Goal: Transaction & Acquisition: Purchase product/service

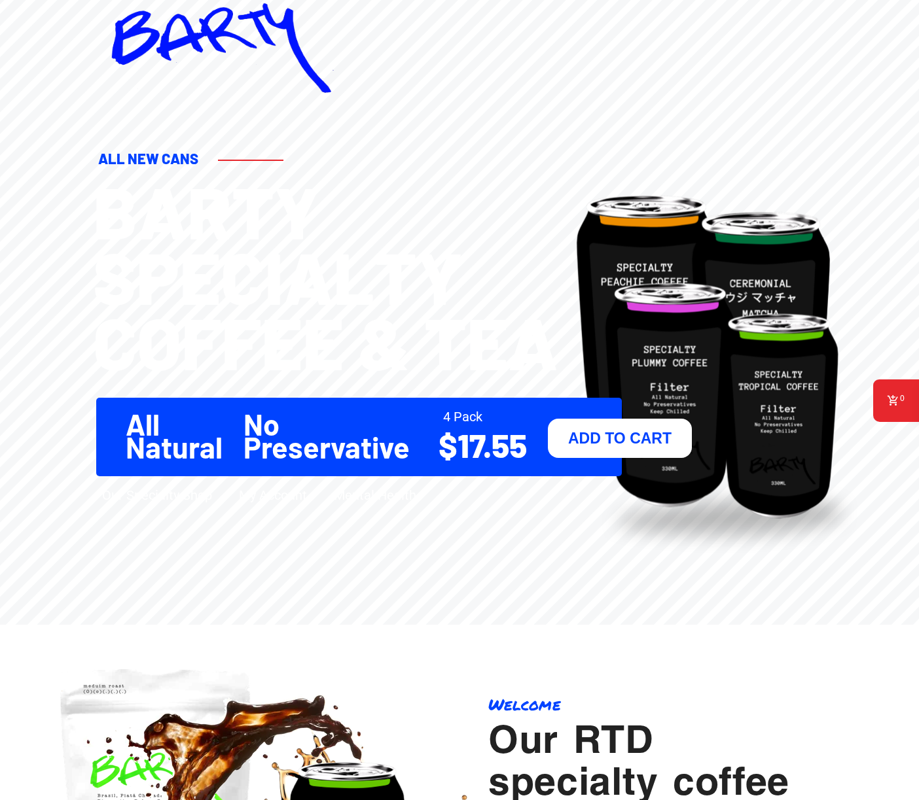
scroll to position [29, 0]
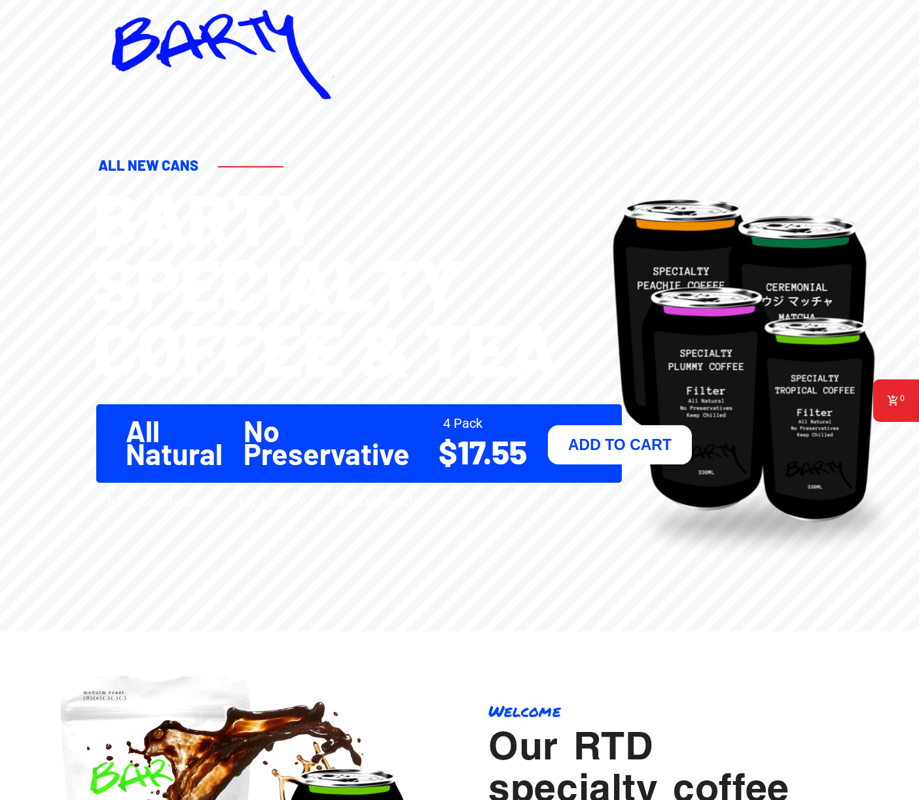
click at [167, 504] on link "Our Specialty Shop" at bounding box center [157, 502] width 110 height 16
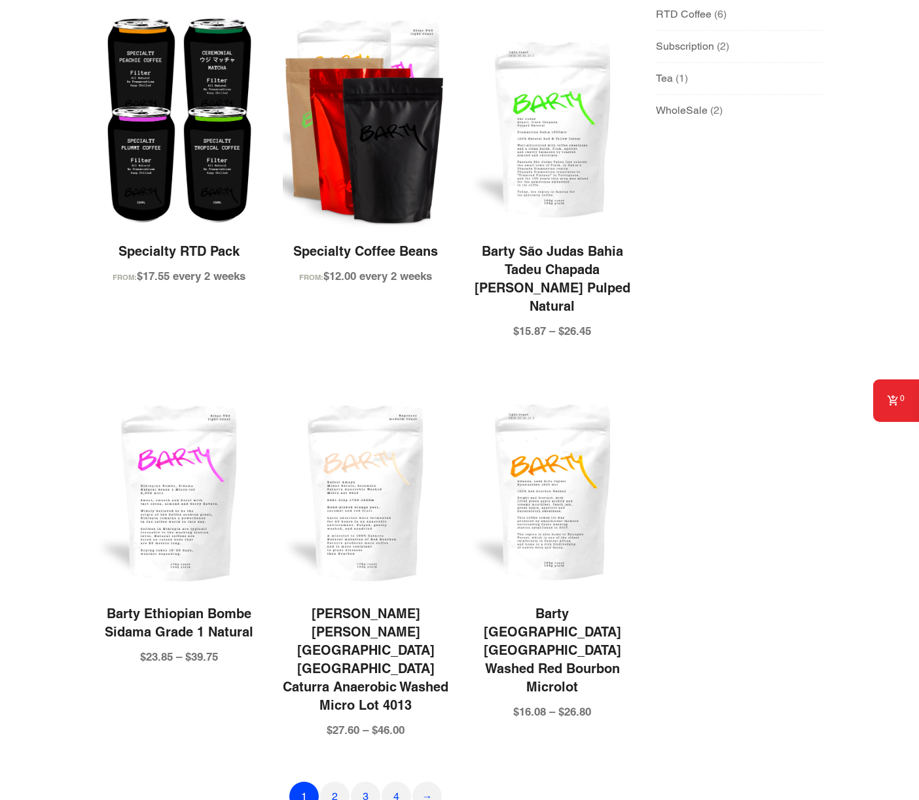
scroll to position [252, 0]
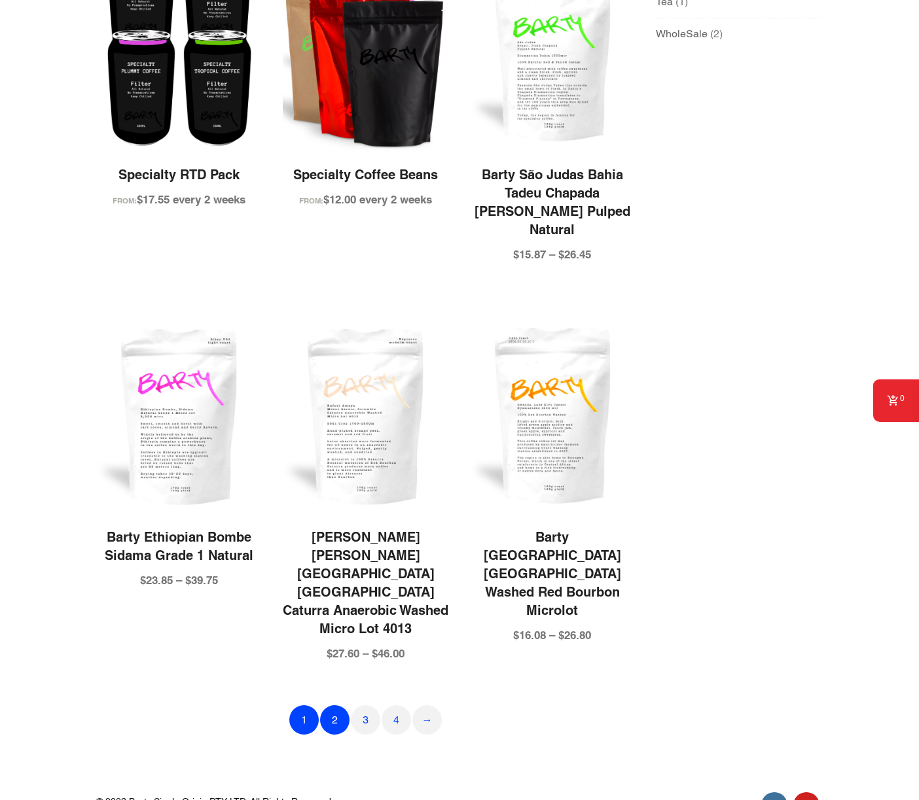
click at [340, 705] on link "2" at bounding box center [334, 719] width 29 height 29
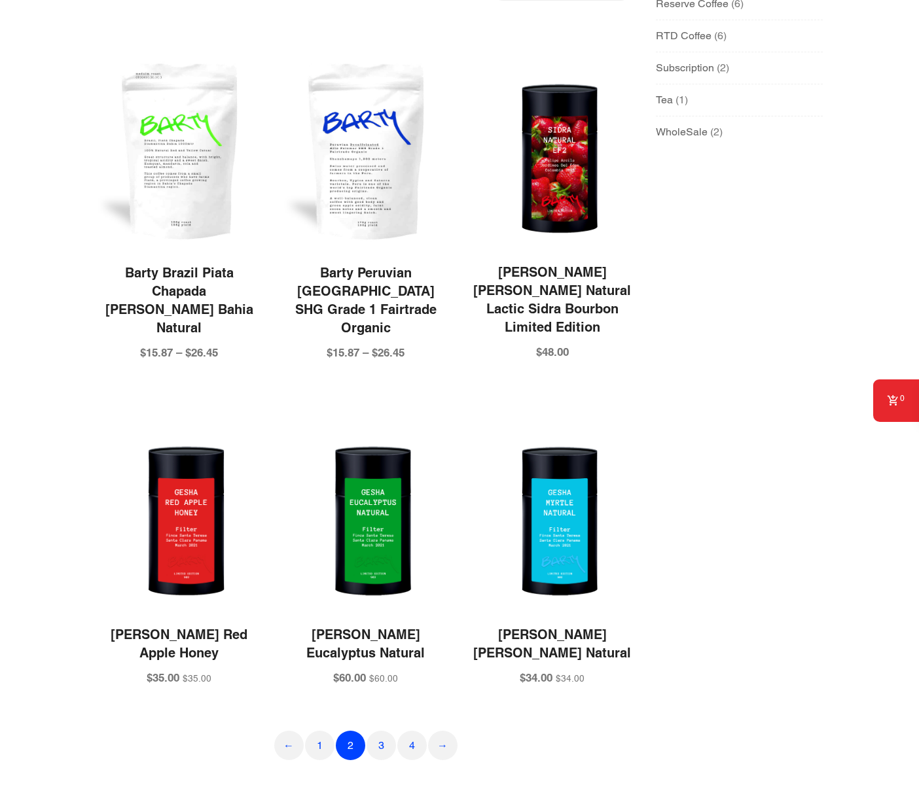
scroll to position [198, 0]
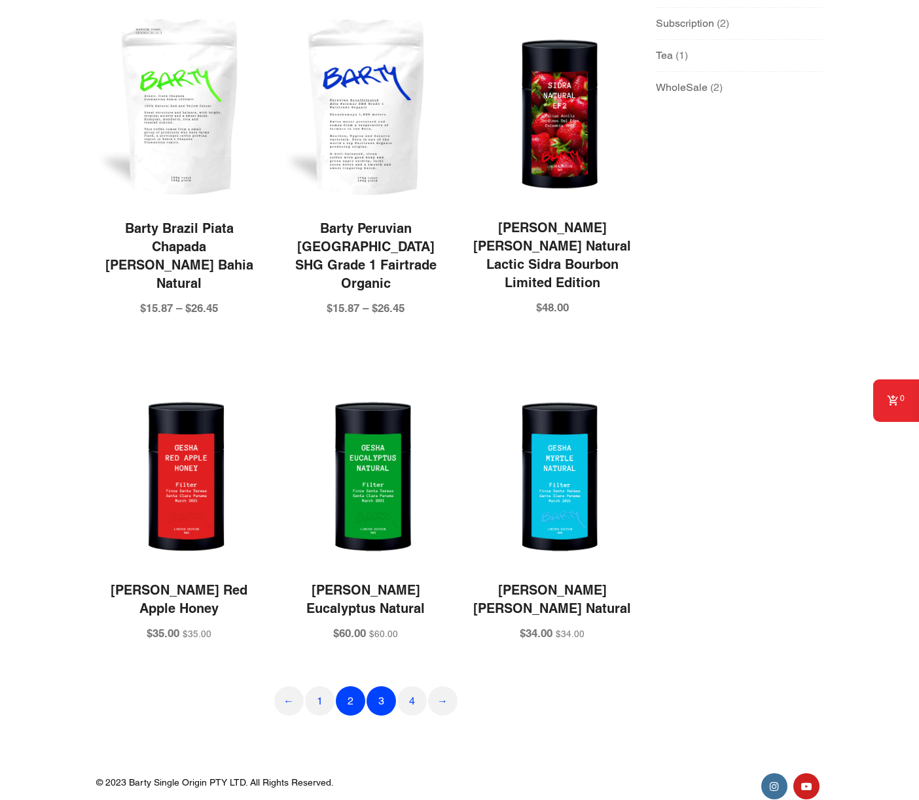
click at [385, 686] on link "3" at bounding box center [380, 700] width 29 height 29
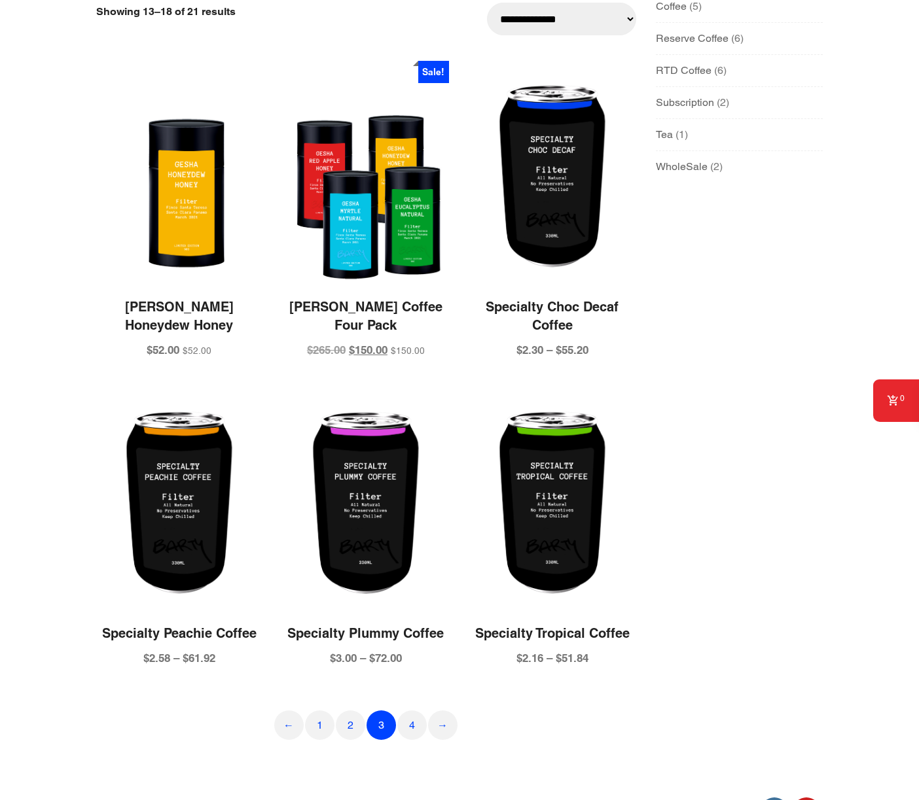
scroll to position [162, 0]
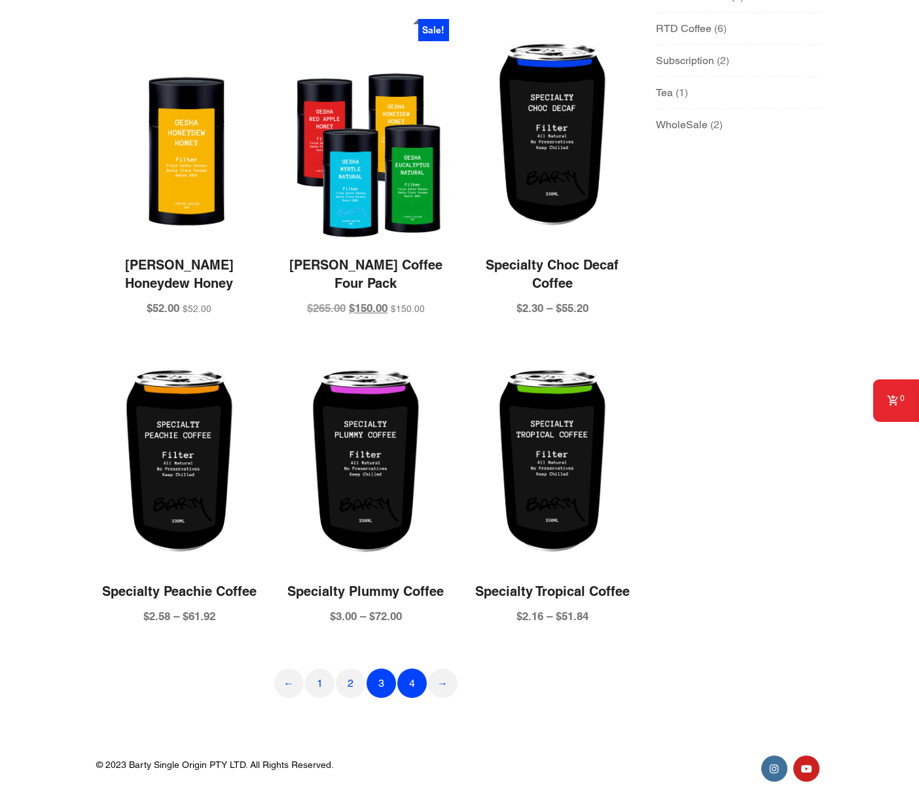
click at [412, 684] on link "4" at bounding box center [411, 683] width 29 height 29
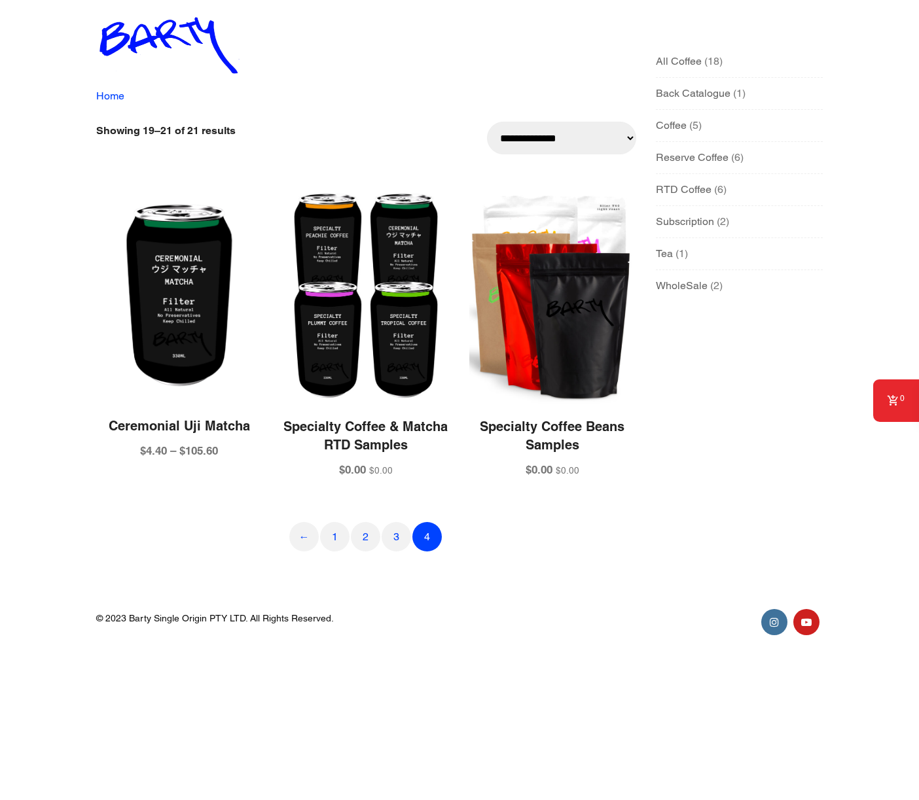
click at [673, 254] on span "1 1 product" at bounding box center [680, 253] width 15 height 12
click at [669, 255] on span "Tea" at bounding box center [664, 253] width 17 height 12
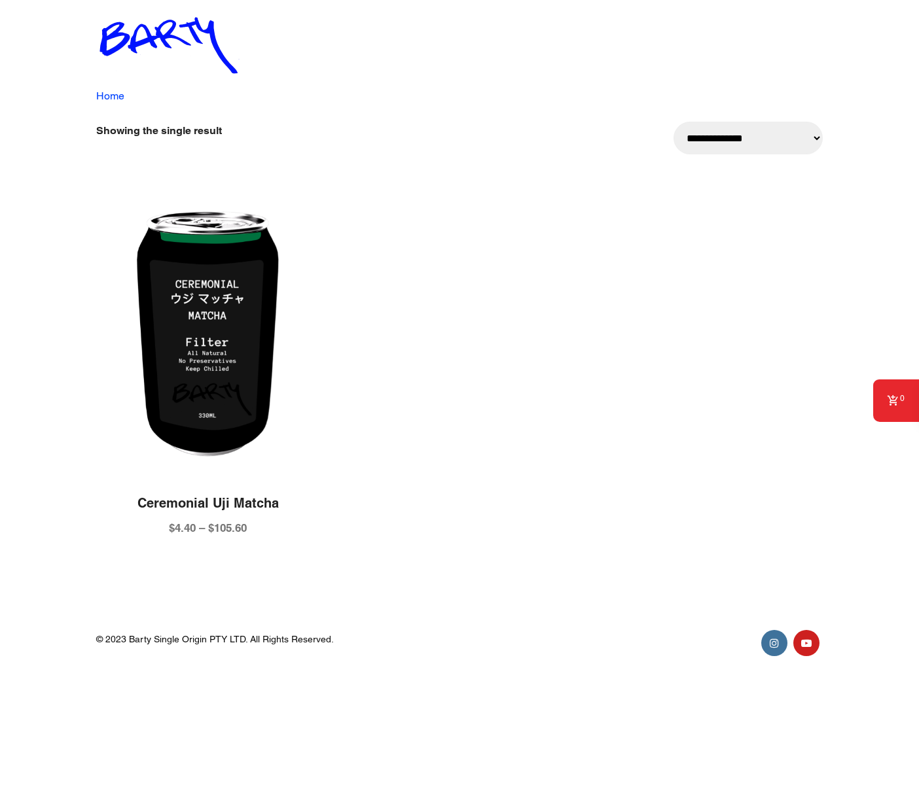
click at [110, 97] on link "Home" at bounding box center [110, 96] width 28 height 12
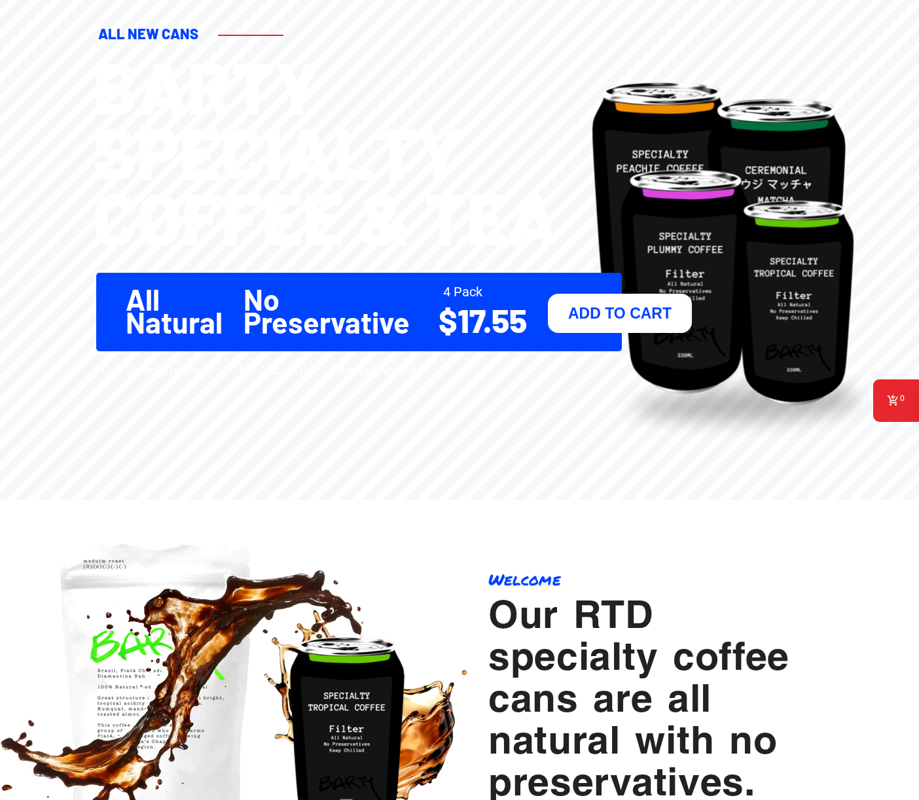
scroll to position [195, 0]
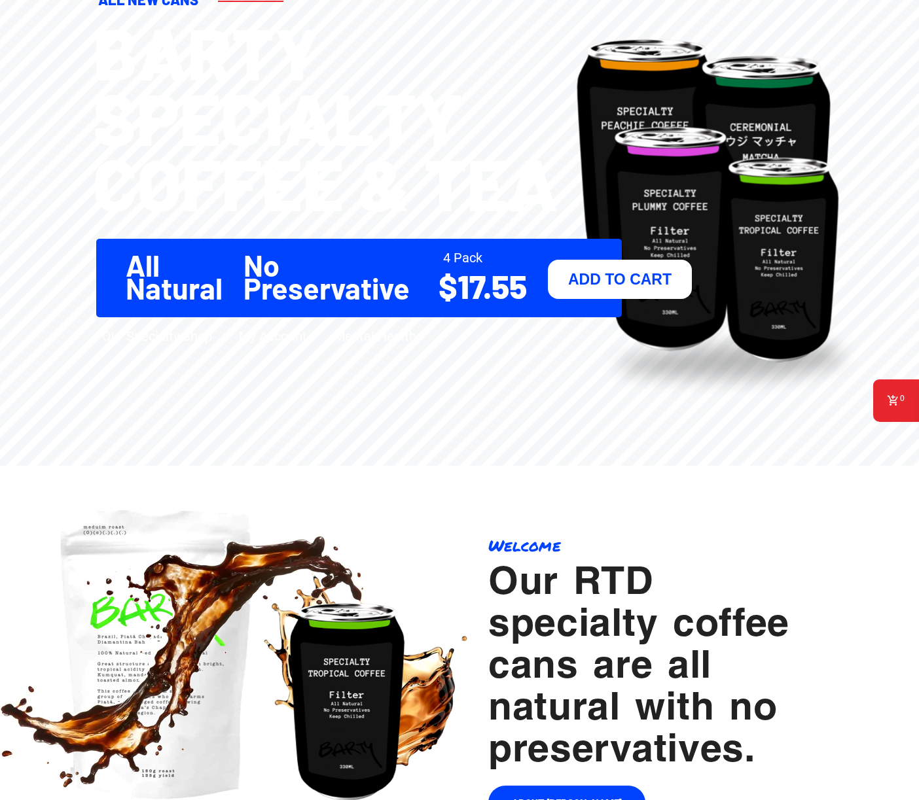
click at [624, 279] on b "ADD TO CART" at bounding box center [619, 279] width 103 height 17
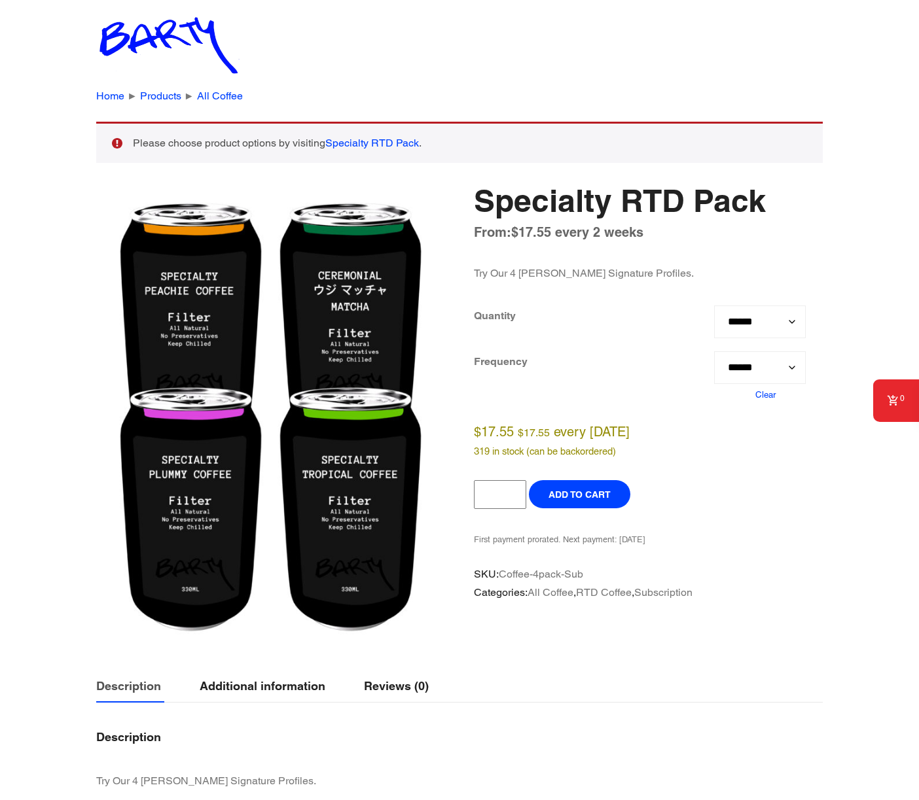
click at [730, 368] on select "**********" at bounding box center [760, 367] width 92 height 33
click at [714, 351] on select "**********" at bounding box center [760, 367] width 92 height 33
click at [585, 487] on button "Add to Cart" at bounding box center [579, 494] width 101 height 28
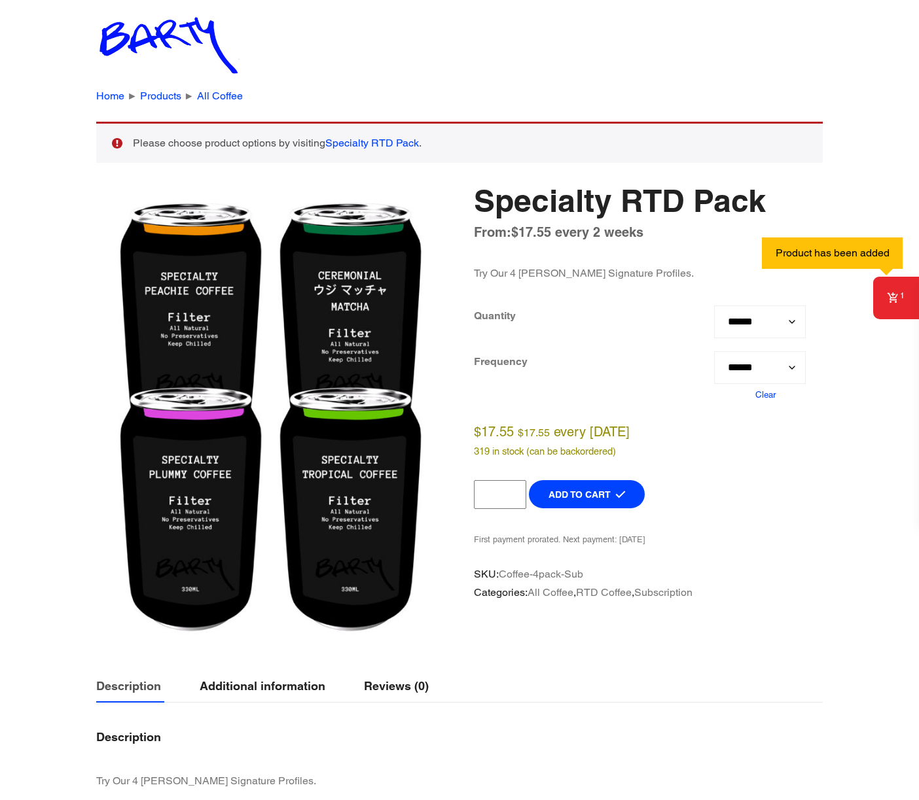
click at [891, 300] on icon at bounding box center [892, 297] width 10 height 10
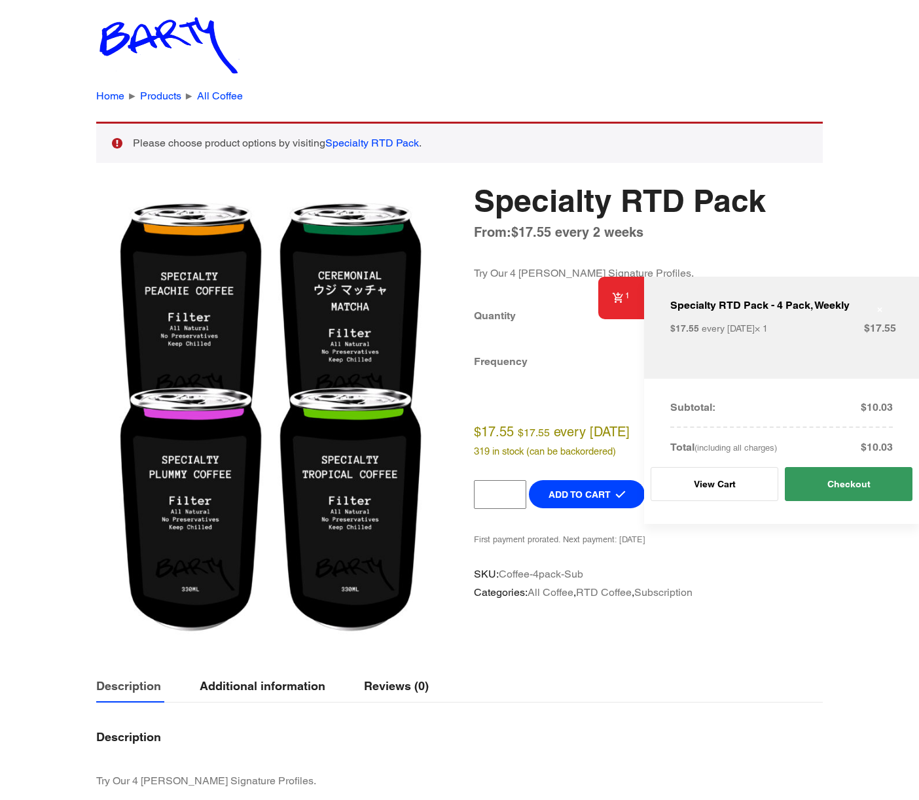
click at [847, 481] on link "Checkout" at bounding box center [848, 484] width 128 height 34
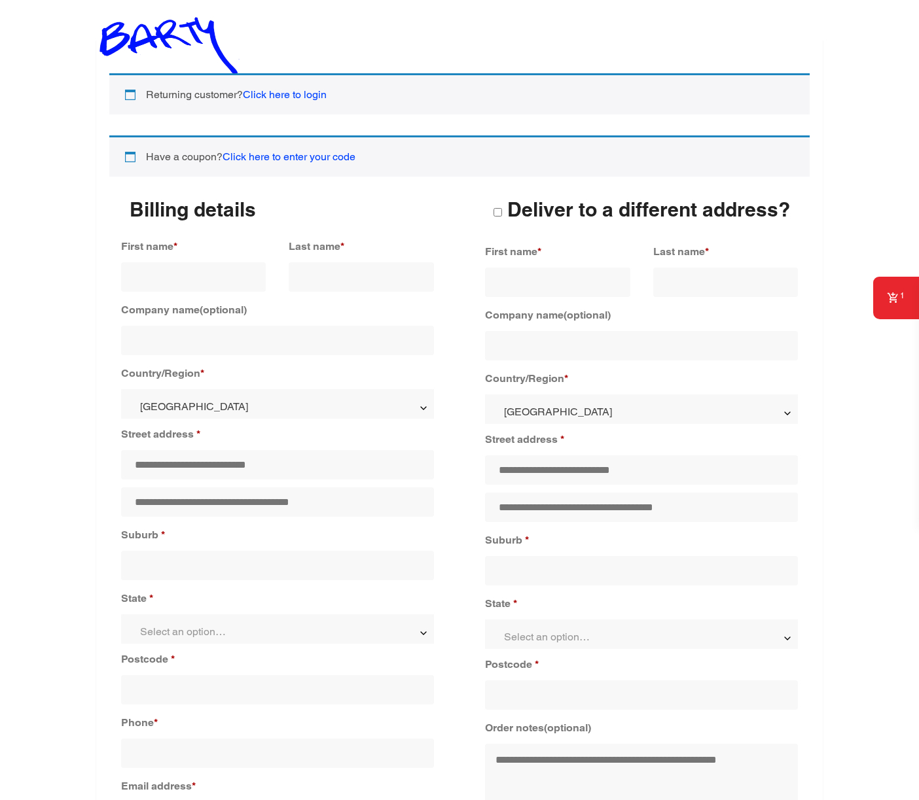
click at [172, 23] on img at bounding box center [168, 44] width 144 height 63
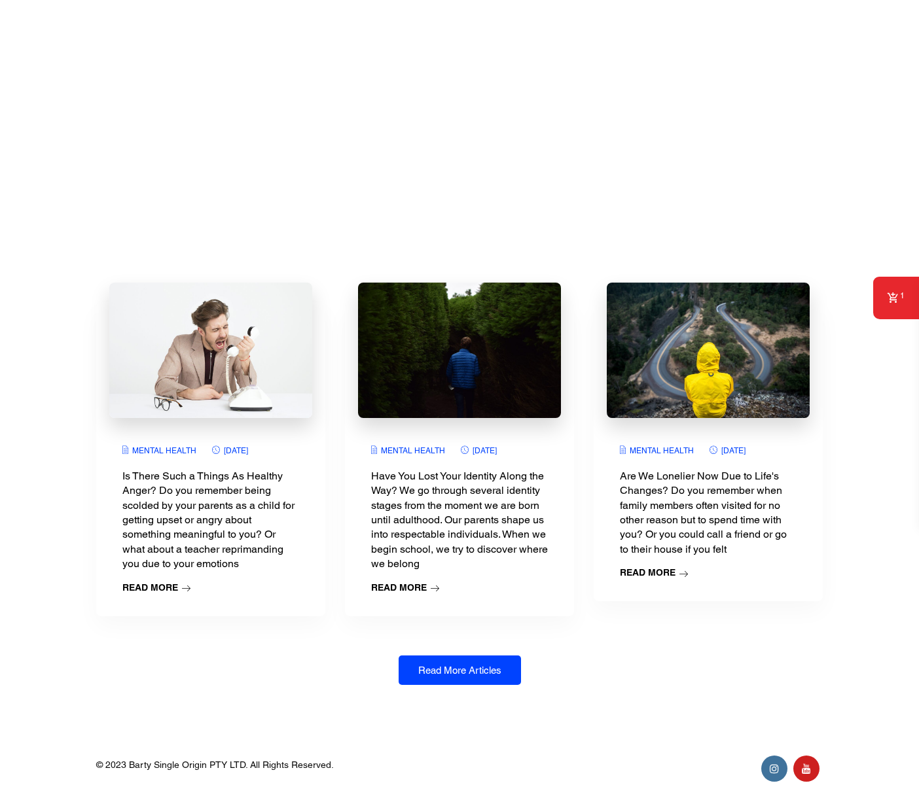
scroll to position [3451, 0]
click at [777, 767] on icon at bounding box center [774, 768] width 29 height 29
